Goal: Communication & Community: Answer question/provide support

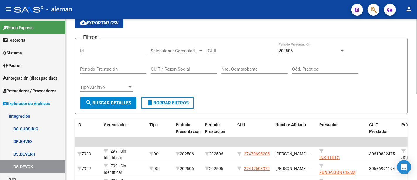
scroll to position [65, 0]
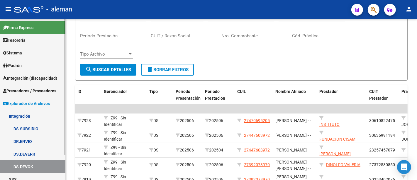
click at [42, 89] on span "Prestadores / Proveedores" at bounding box center [29, 90] width 53 height 6
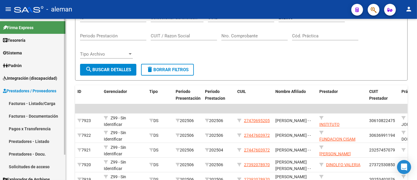
scroll to position [31, 0]
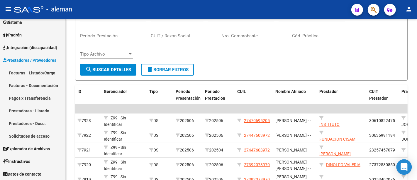
click at [409, 168] on div "Open Intercom Messenger" at bounding box center [405, 167] width 16 height 16
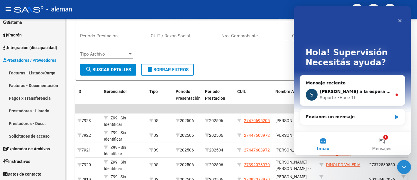
scroll to position [0, 0]
click at [353, 93] on span "[PERSON_NAME] a la espera de sus comentarios" at bounding box center [376, 91] width 112 height 5
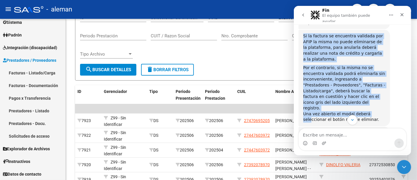
scroll to position [104, 0]
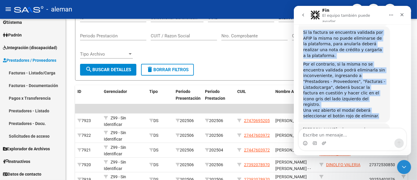
drag, startPoint x: 304, startPoint y: 78, endPoint x: 371, endPoint y: 95, distance: 69.0
click at [371, 95] on div "Si la factura se encuentra validada por AFIP la misma no puede eliminarse de la…" at bounding box center [344, 74] width 82 height 89
copy div "Si la factura se encuentra validada por AFIP la misma no puede eliminarse de la…"
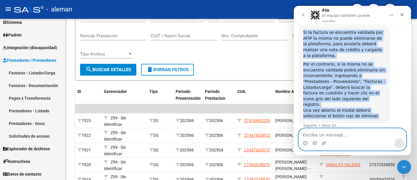
click at [316, 134] on textarea "Escribe un mensaje..." at bounding box center [352, 133] width 107 height 10
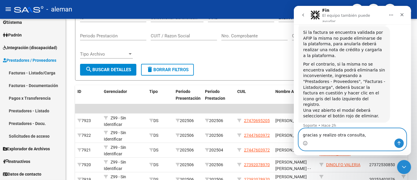
type textarea "gracias y realizo otra consulta,"
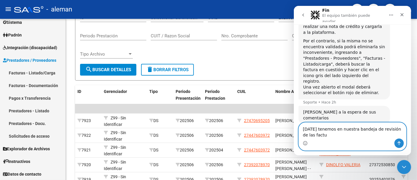
scroll to position [133, 0]
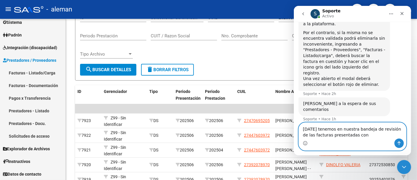
click at [357, 138] on textarea "[DATE] tenemos en nuestra bandeja de revisión de las facturas presentadas con" at bounding box center [352, 130] width 107 height 16
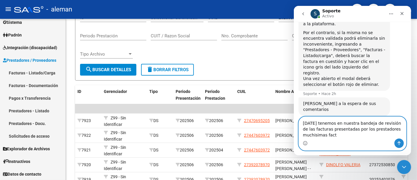
scroll to position [139, 0]
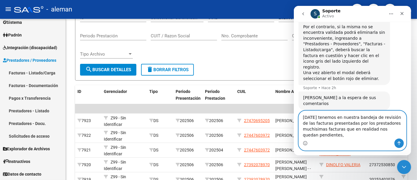
type textarea "[DATE] tenemos en nuestra bandeja de revisión de las facturas presentadas por l…"
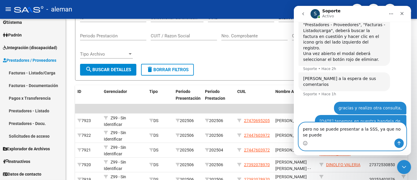
scroll to position [164, 0]
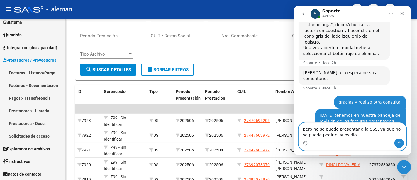
type textarea "pero no se puede presentar a la SSS, ya que no se puede pedir el subsidio"
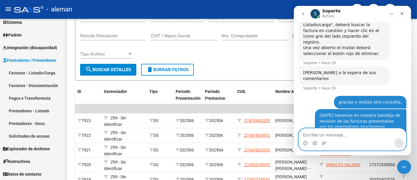
scroll to position [177, 0]
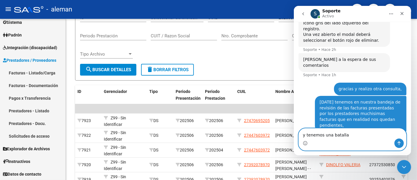
click at [355, 135] on textarea "y tenemos una batalla" at bounding box center [352, 133] width 107 height 10
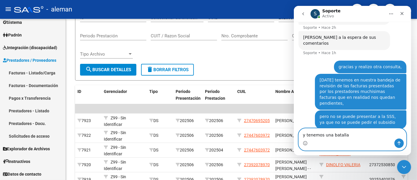
scroll to position [200, 0]
click at [354, 137] on textarea "y tenemos una batalla" at bounding box center [352, 133] width 107 height 10
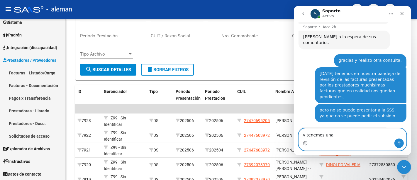
scroll to position [200, 0]
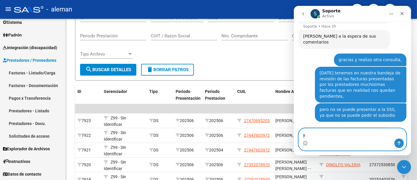
type textarea "y"
type textarea "n"
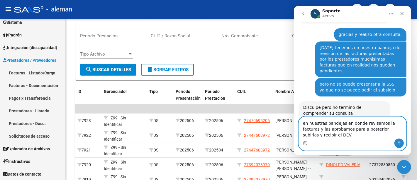
scroll to position [220, 0]
type textarea "en nuestras bandejas en donde revisamos la facturas y las aprobamos para a post…"
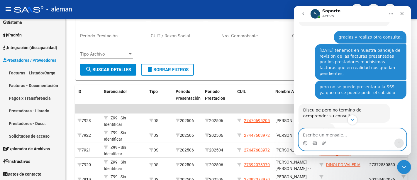
scroll to position [243, 0]
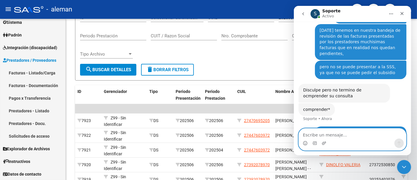
click at [322, 137] on textarea "Escribe un mensaje..." at bounding box center [352, 133] width 107 height 10
click at [345, 138] on textarea "y tengo muchos" at bounding box center [352, 133] width 107 height 10
click at [393, 134] on textarea "y tengo muchas facturas que no puede subsidiar" at bounding box center [352, 133] width 107 height 10
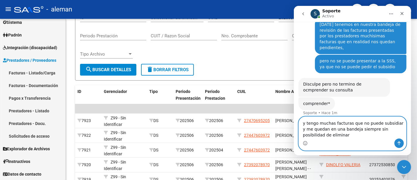
scroll to position [255, 0]
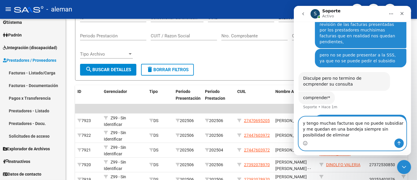
type textarea "y tengo muchas facturas que no puede subsidiar y me quedan en una bandeja siemp…"
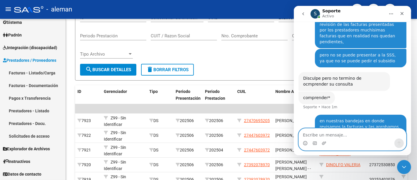
scroll to position [268, 0]
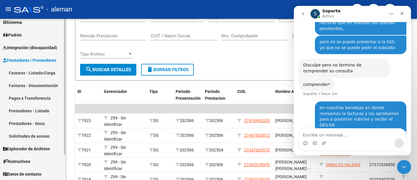
click at [41, 69] on link "Facturas - Listado/Carga" at bounding box center [32, 72] width 65 height 13
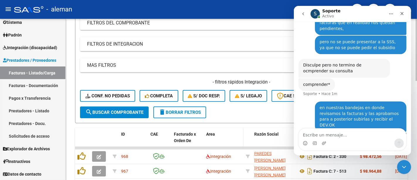
scroll to position [103, 0]
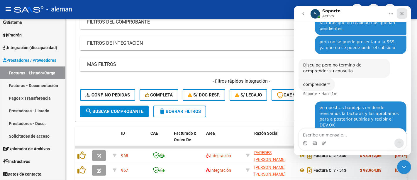
click at [400, 13] on icon "Cerrar" at bounding box center [402, 13] width 5 height 5
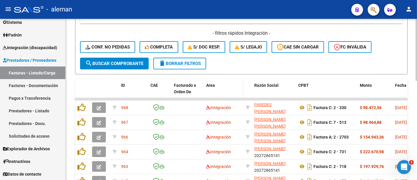
scroll to position [160, 0]
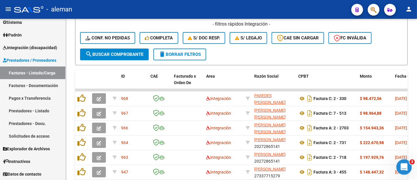
click at [406, 164] on icon "Abrir Intercom Messenger" at bounding box center [404, 166] width 10 height 10
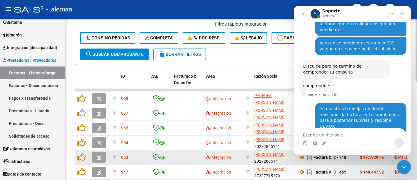
scroll to position [262, 0]
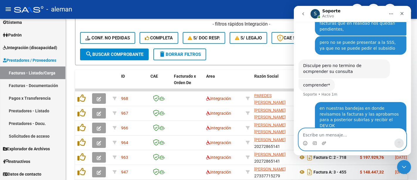
click at [339, 133] on textarea "Escribe un mensaje..." at bounding box center [352, 133] width 107 height 10
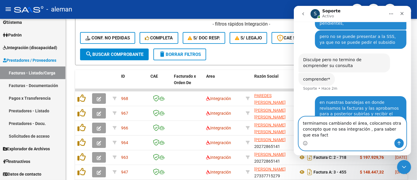
scroll to position [274, 0]
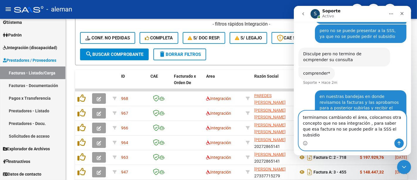
type textarea "terminamos cambiando el área, colocamos otra concepto que no sea integración , …"
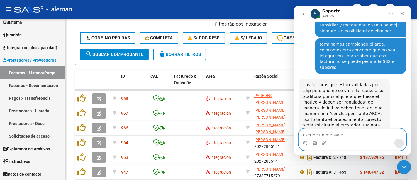
scroll to position [360, 0]
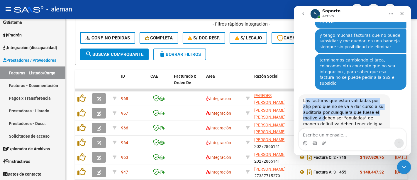
drag, startPoint x: 304, startPoint y: 60, endPoint x: 367, endPoint y: 72, distance: 64.5
click at [373, 98] on div "Las facturas que estan validadas por afip pero que no se va a dar curso a su au…" at bounding box center [344, 132] width 82 height 69
click at [305, 98] on div "Las facturas que estan validadas por afip pero que no se va a dar curso a su au…" at bounding box center [344, 132] width 82 height 69
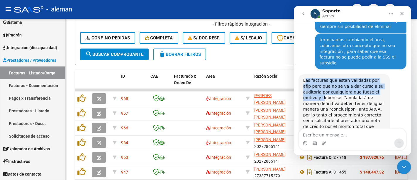
click at [302, 74] on div "Las facturas que estan validadas por afip pero que no se va a dar curso a su au…" at bounding box center [344, 112] width 92 height 76
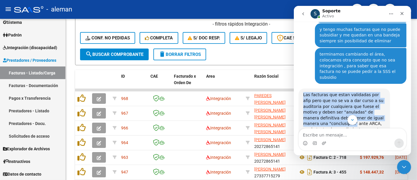
scroll to position [398, 0]
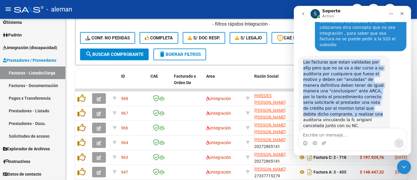
drag, startPoint x: 304, startPoint y: 88, endPoint x: 388, endPoint y: 69, distance: 86.1
click at [388, 69] on div "Las facturas que estan validadas por afip pero que no se va a dar curso a su au…" at bounding box center [344, 94] width 92 height 76
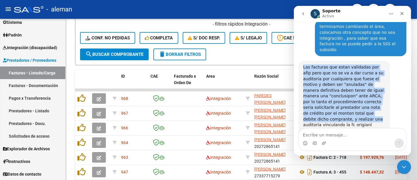
scroll to position [392, 0]
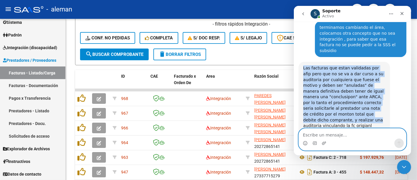
click at [340, 134] on textarea "Escribe un mensaje..." at bounding box center [352, 133] width 107 height 10
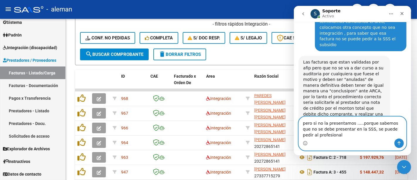
scroll to position [404, 0]
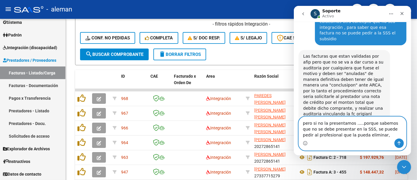
type textarea "pero si no la presentamos .....porque sabemos que no se debe presentar en la SS…"
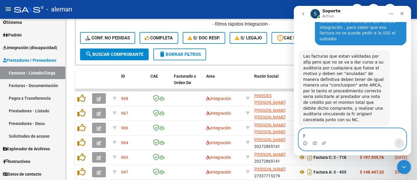
scroll to position [427, 0]
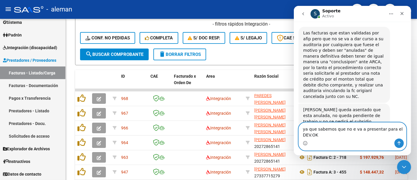
type textarea "ya que sabemos que no e va a presentar para el DEV.OK"
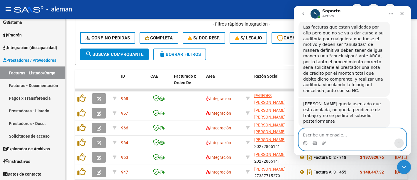
scroll to position [446, 0]
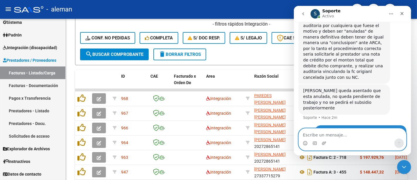
click at [337, 134] on textarea "Escribe un mensaje..." at bounding box center [352, 133] width 107 height 10
click at [324, 132] on textarea "Escribe un mensaje..." at bounding box center [352, 133] width 107 height 10
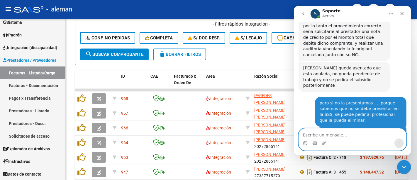
scroll to position [512, 0]
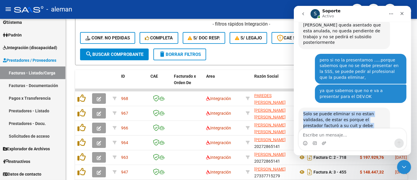
drag, startPoint x: 374, startPoint y: 109, endPoint x: 304, endPoint y: 62, distance: 84.3
copy div "Solo se puede eliminar si no estan validadas, de estar es porque el prestador f…"
click at [358, 165] on div "Al crear la auditoria ud vincula y anula la fc a rechazar junto con su nota de …" at bounding box center [344, 173] width 82 height 17
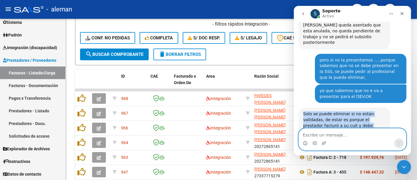
click at [315, 133] on textarea "Escribe un mensaje..." at bounding box center [352, 133] width 107 height 10
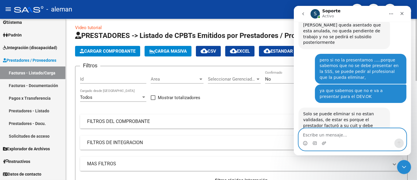
scroll to position [0, 0]
